Goal: Task Accomplishment & Management: Use online tool/utility

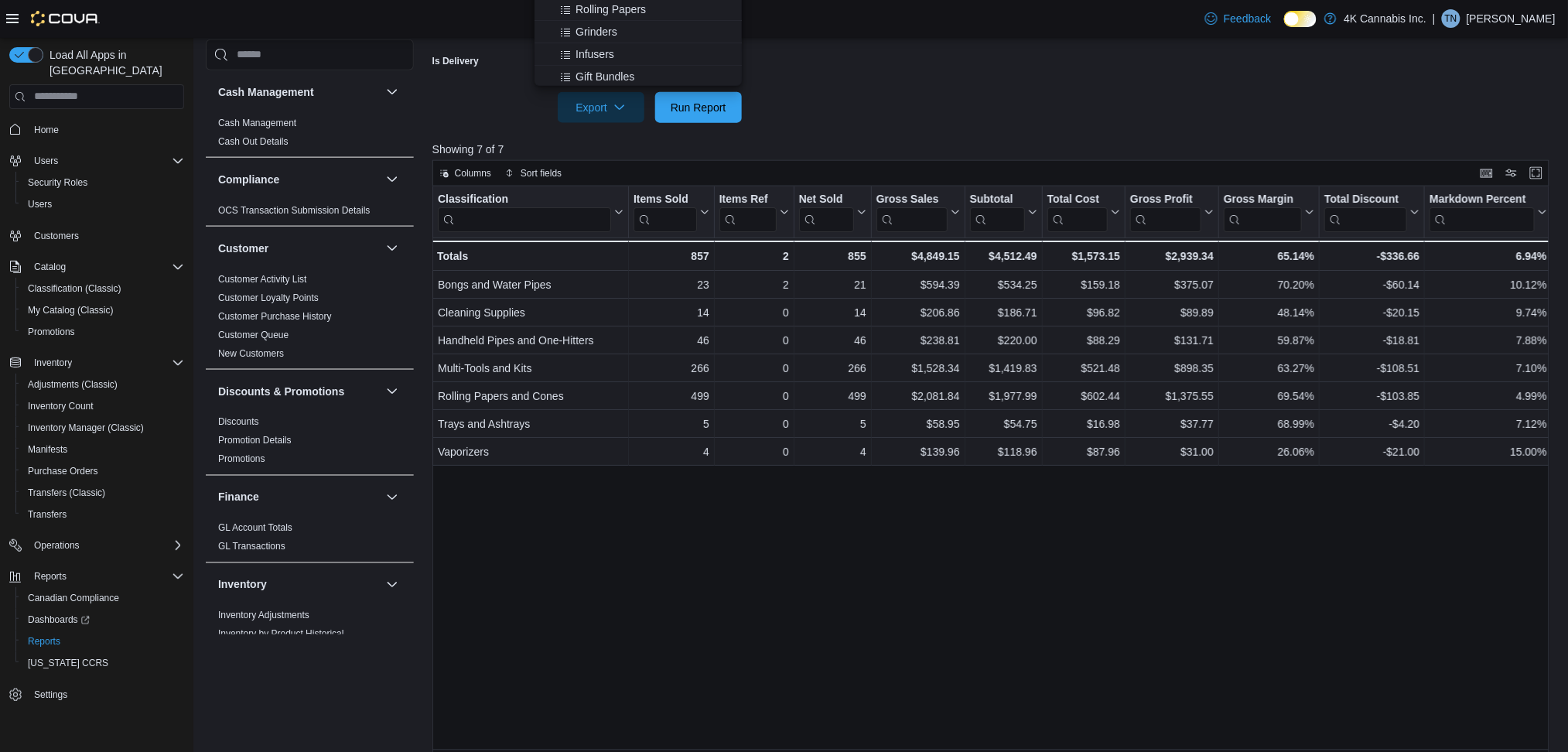
scroll to position [673, 0]
click at [876, 536] on div "Classification Click to view column header actions Items Sold Click to view col…" at bounding box center [995, 473] width 1128 height 575
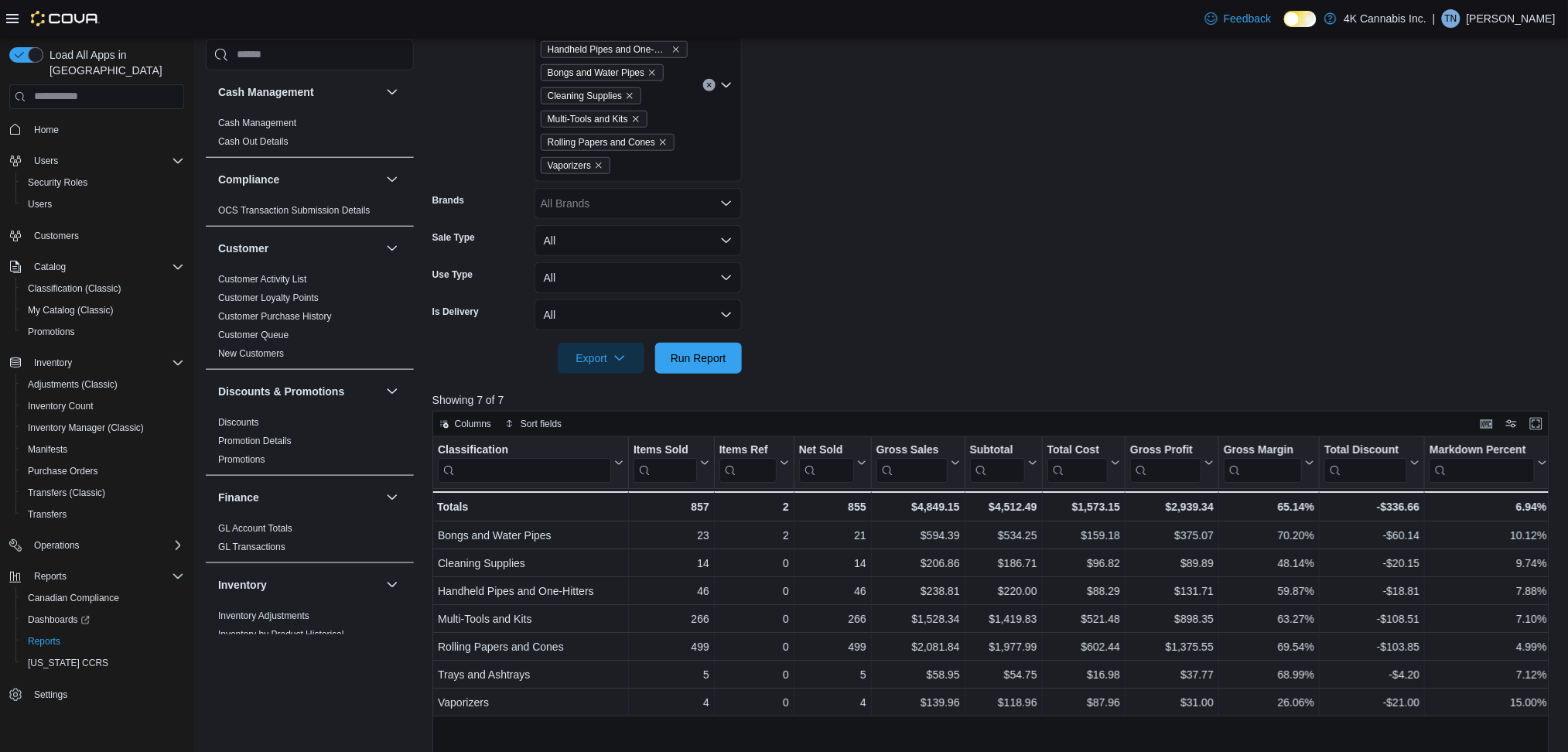
scroll to position [418, 0]
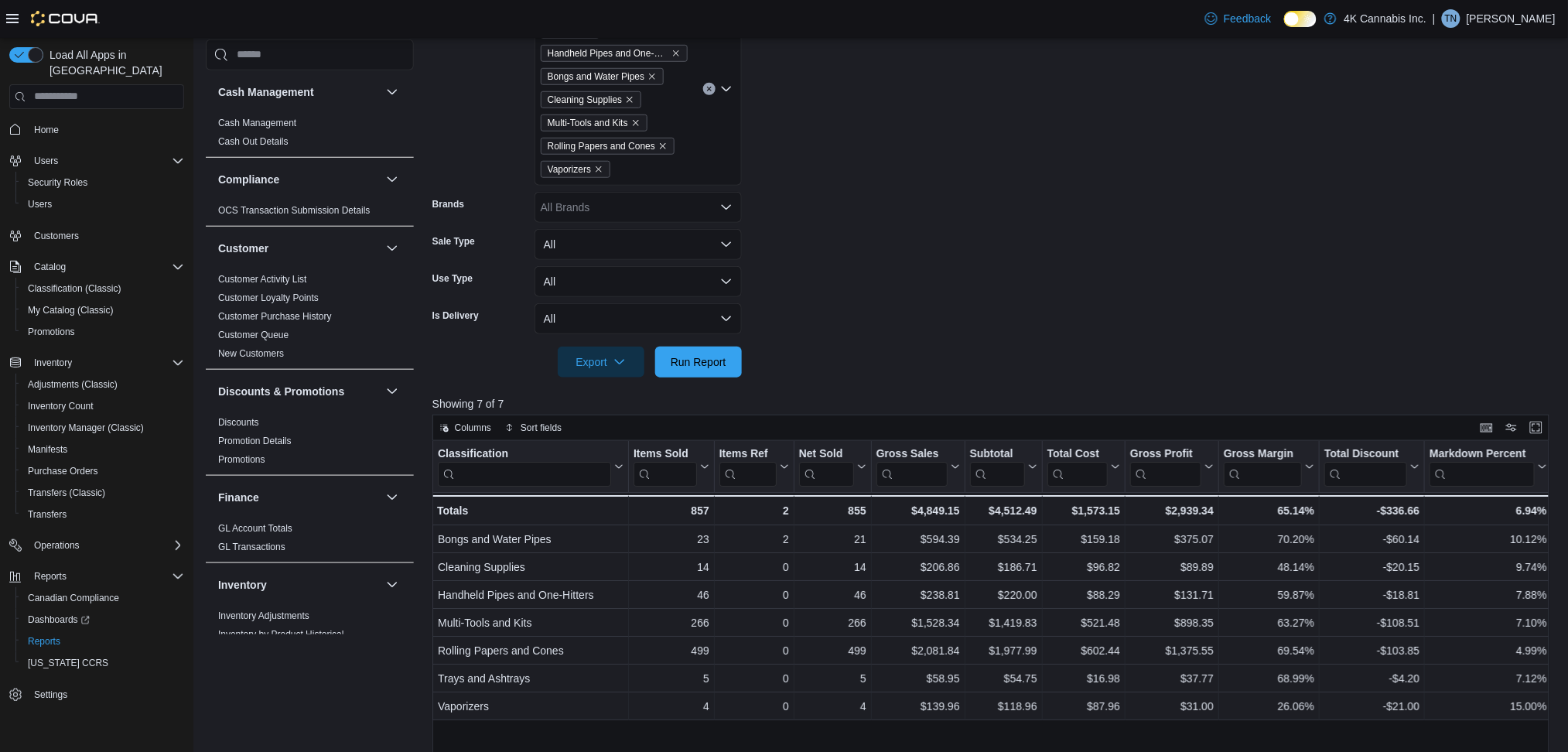
click at [679, 164] on div "Trays and Ashtrays Storage Handheld Pipes and One-Hitters Bongs and Water Pipes…" at bounding box center [639, 89] width 207 height 194
click at [613, 248] on span "Smoke Filters" at bounding box center [608, 249] width 67 height 16
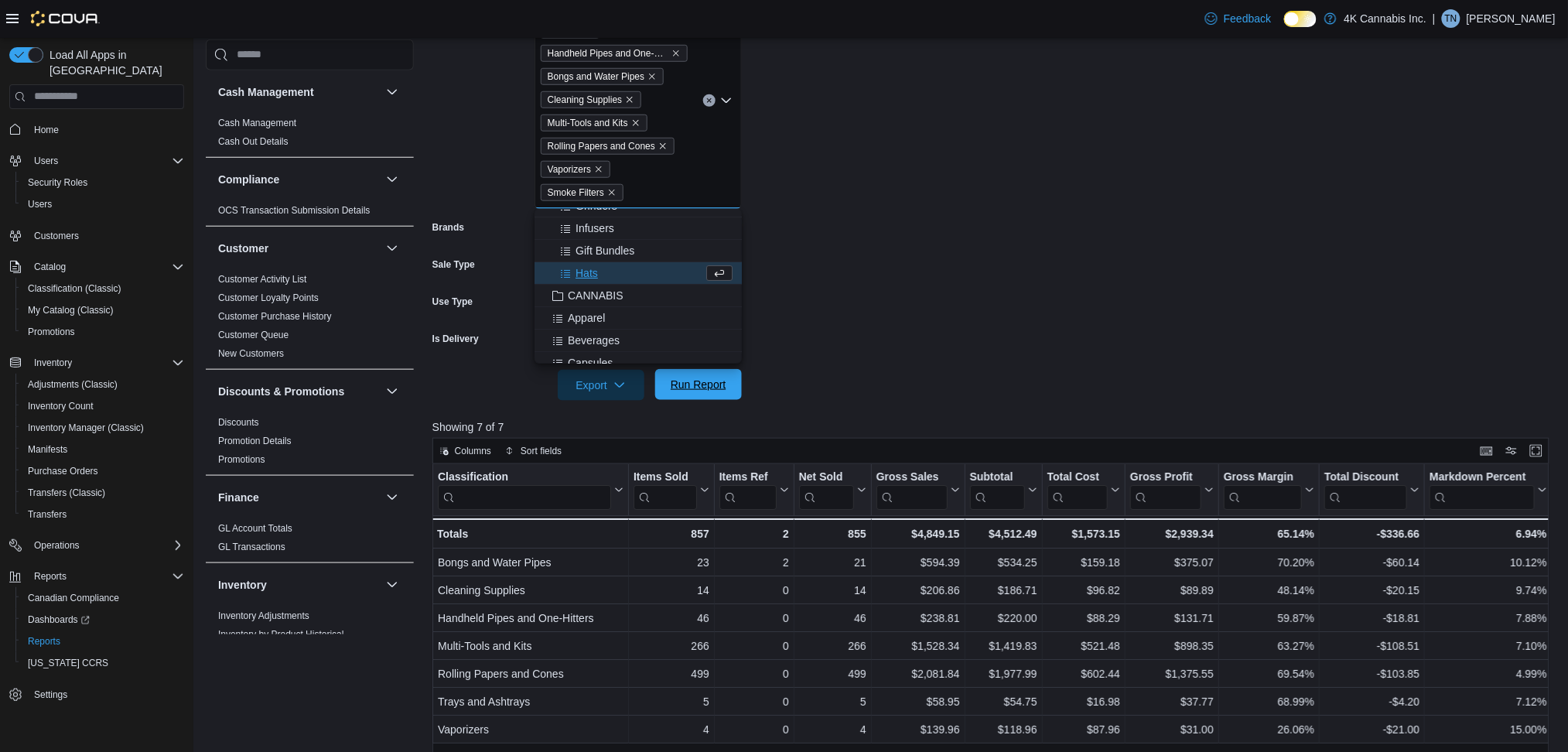
click at [689, 379] on span "Run Report" at bounding box center [698, 384] width 56 height 16
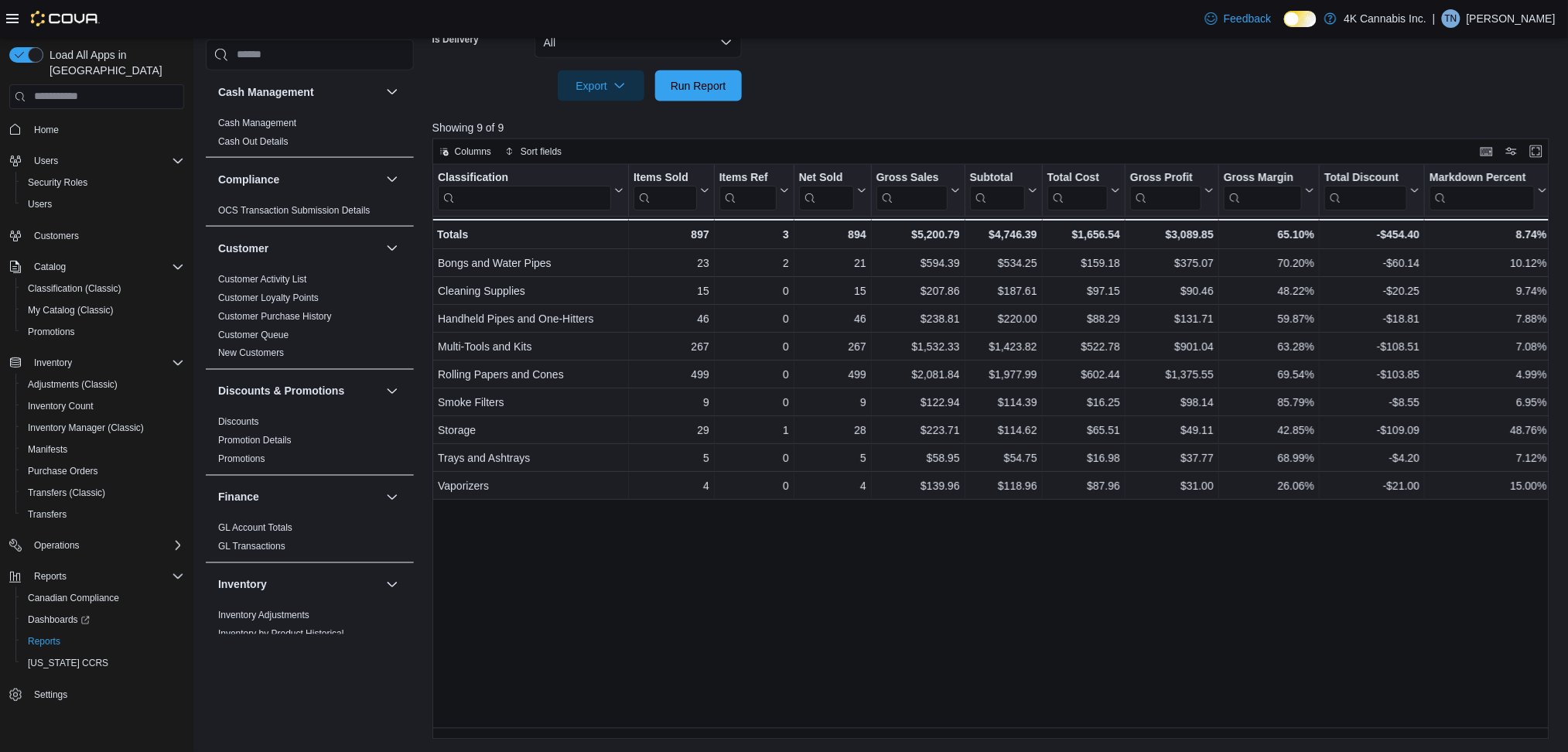
scroll to position [718, 0]
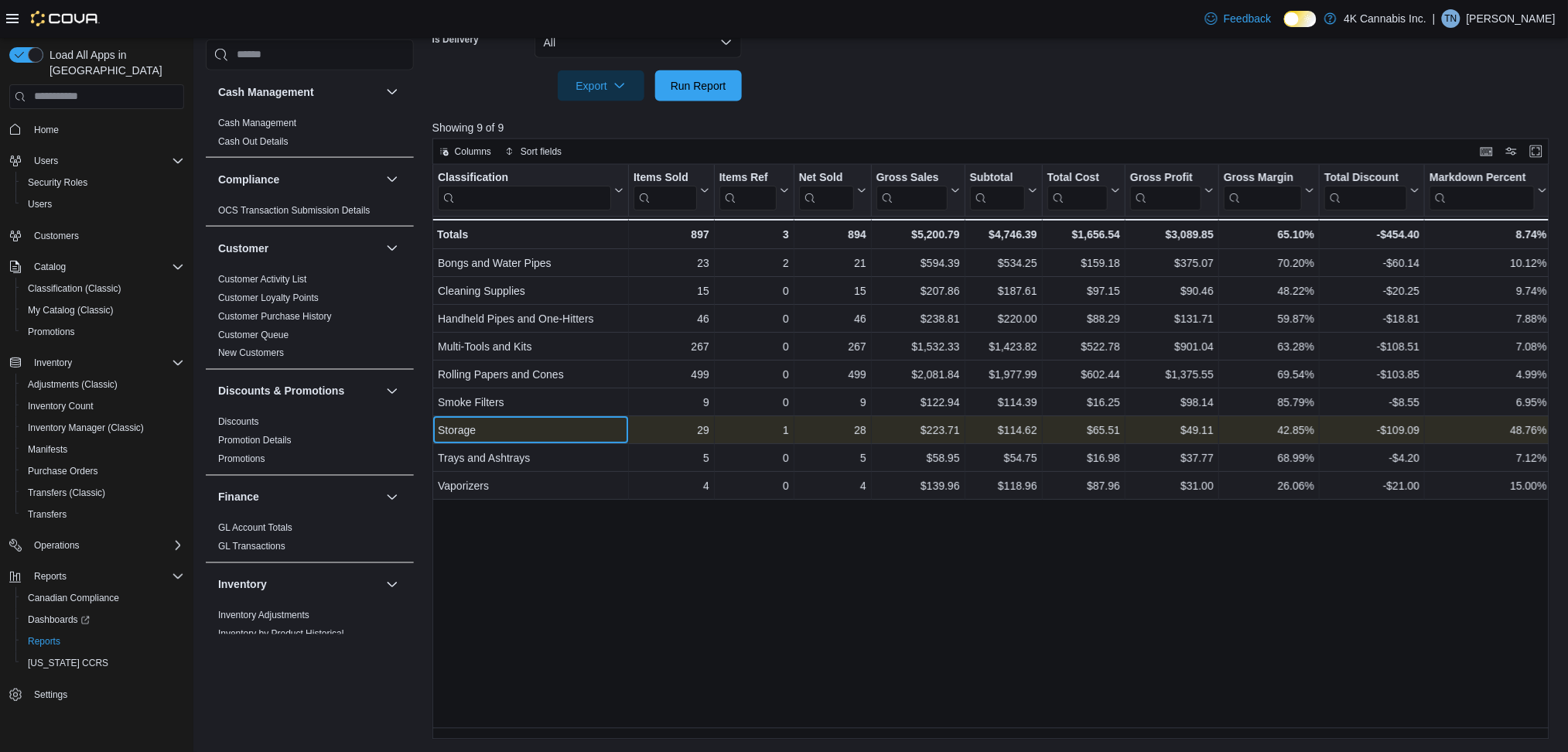
click at [457, 432] on div "Storage" at bounding box center [530, 430] width 185 height 18
click at [738, 440] on div "1 - Items Ref, column 3, row 7" at bounding box center [753, 430] width 80 height 28
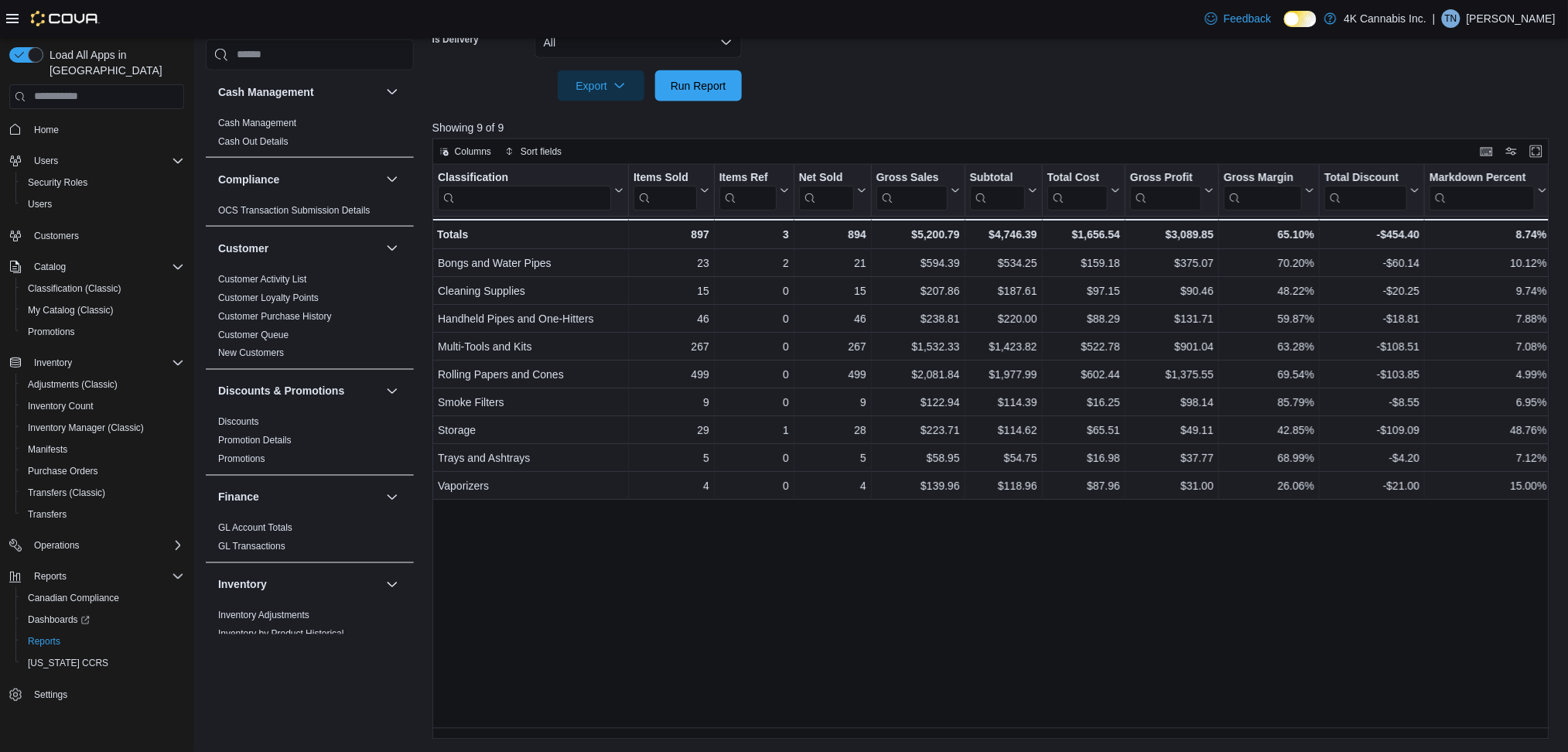
click at [909, 530] on div "Classification Click to view column header actions Items Sold Click to view col…" at bounding box center [995, 452] width 1128 height 575
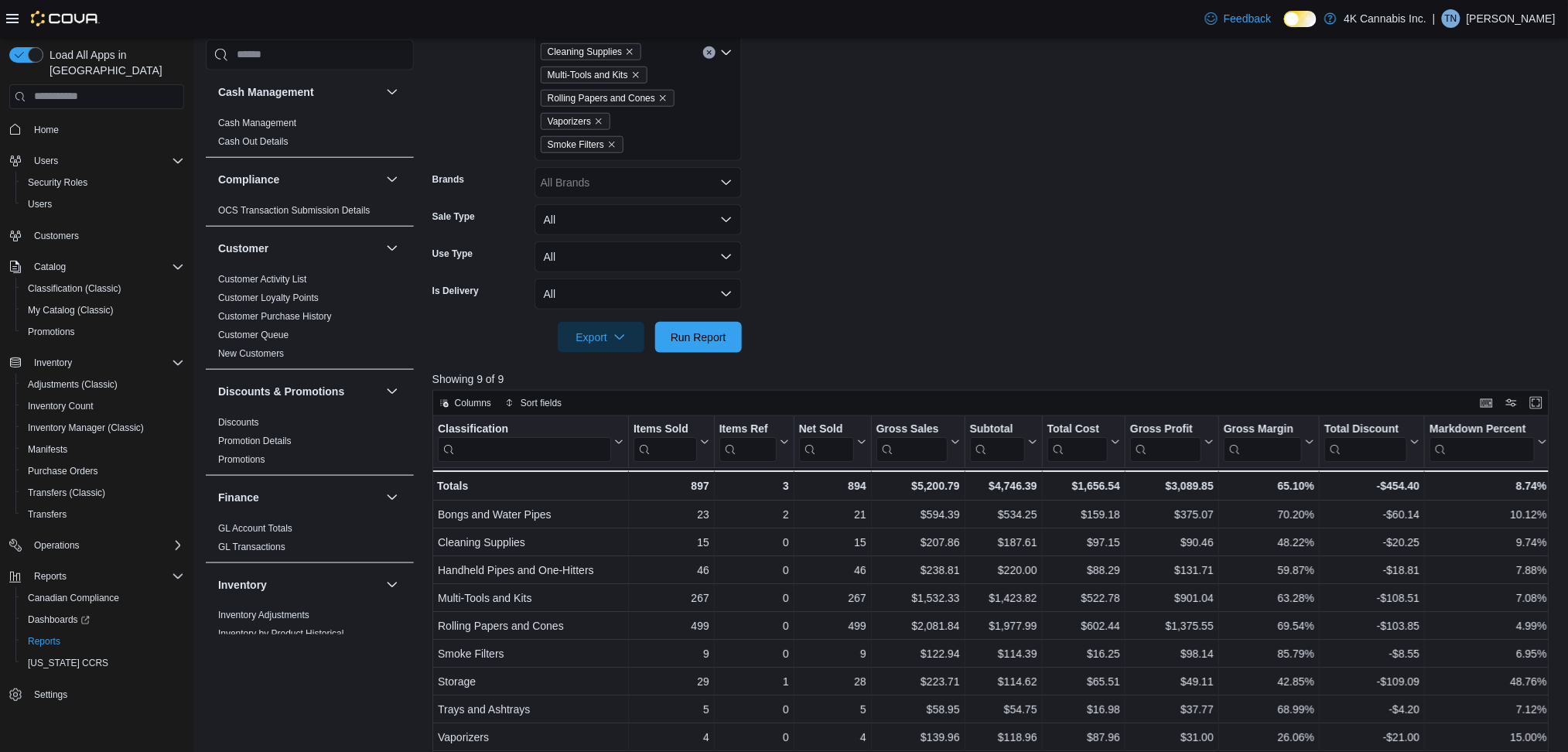
scroll to position [393, 0]
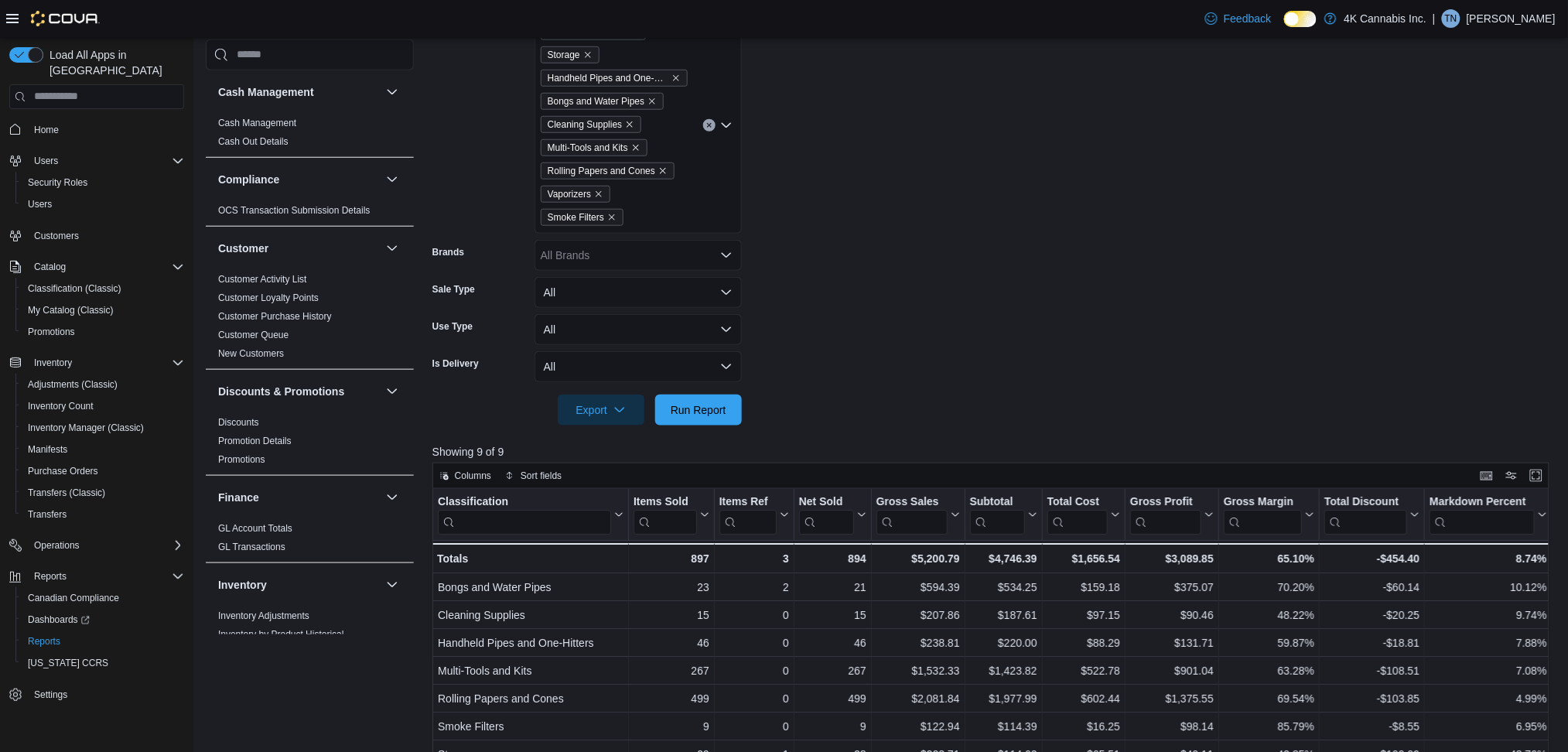
click at [1073, 279] on form "**********" at bounding box center [995, 145] width 1128 height 560
click at [1059, 249] on form "**********" at bounding box center [995, 145] width 1128 height 560
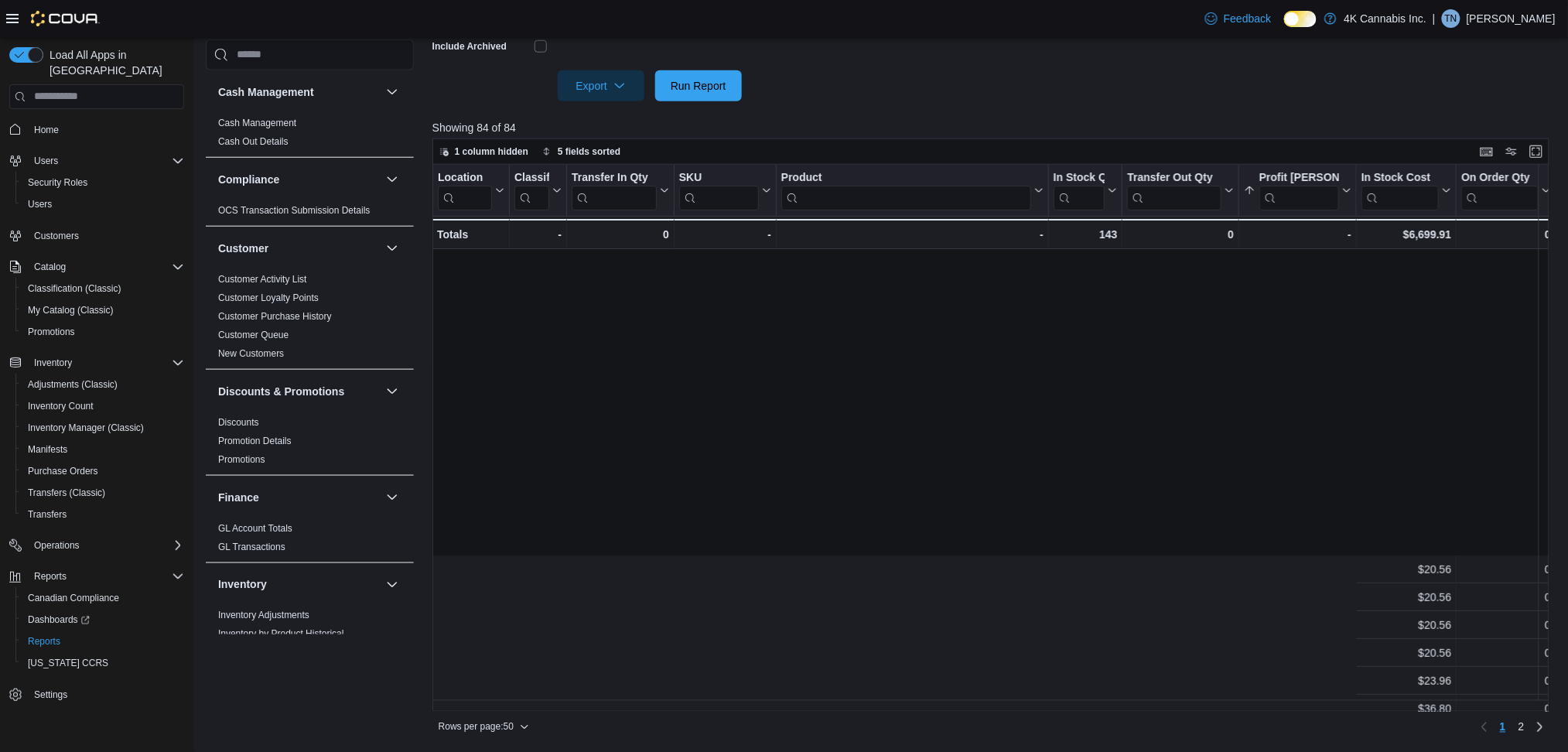
scroll to position [354, 1074]
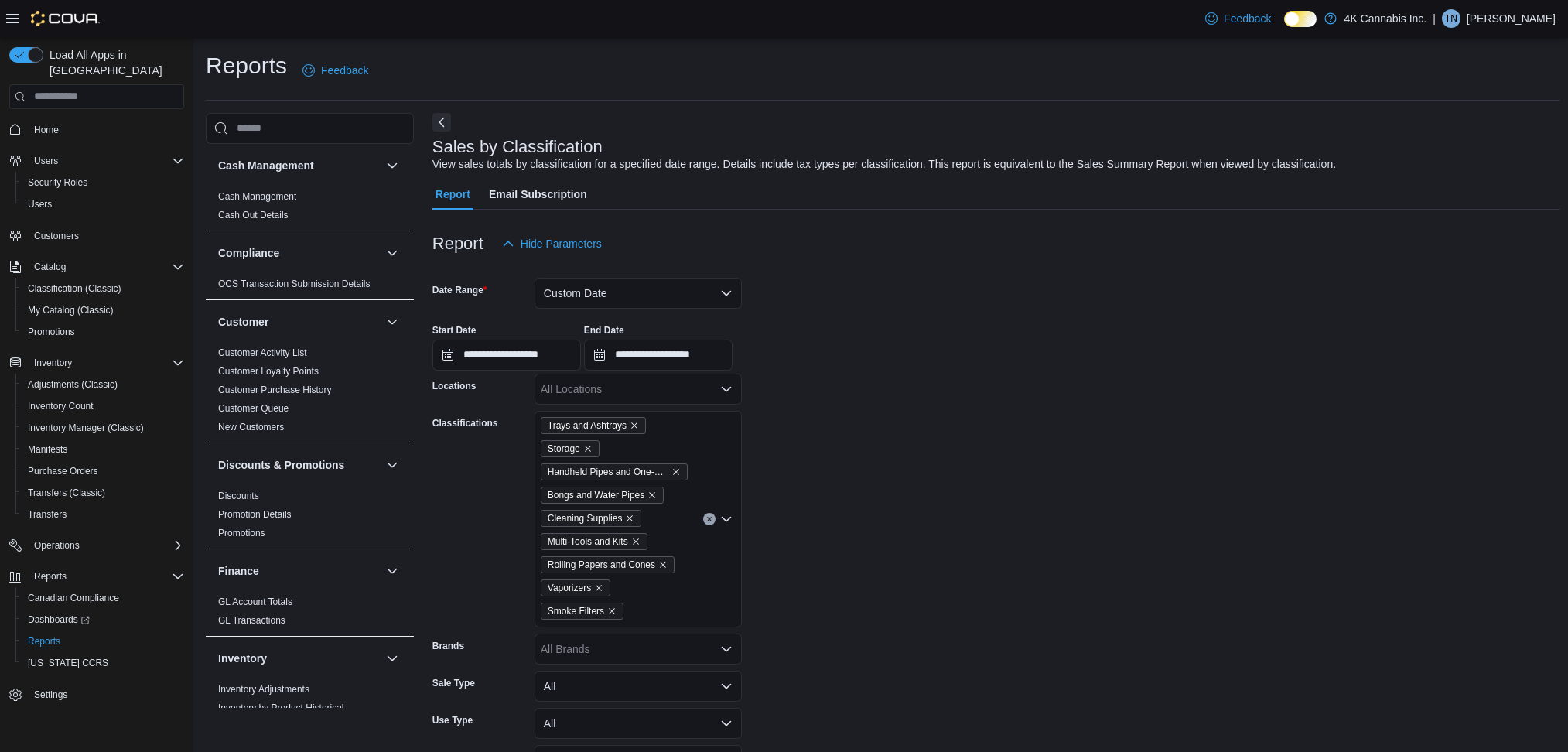
scroll to position [393, 0]
